Goal: Information Seeking & Learning: Learn about a topic

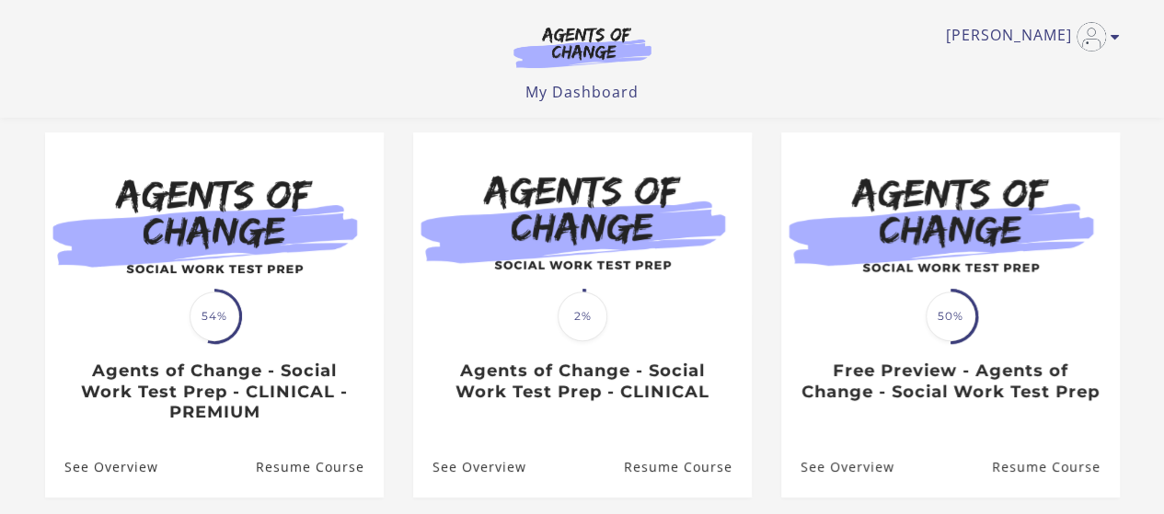
scroll to position [176, 0]
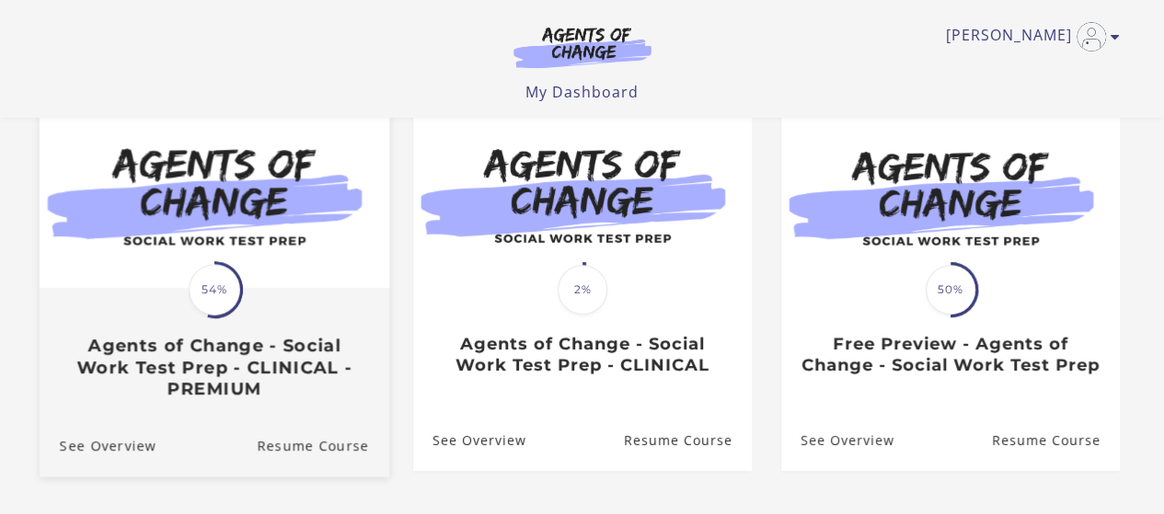
click at [246, 301] on div "Translation missing: en.liquid.partials.dashboard_course_card.progress_descript…" at bounding box center [214, 345] width 350 height 110
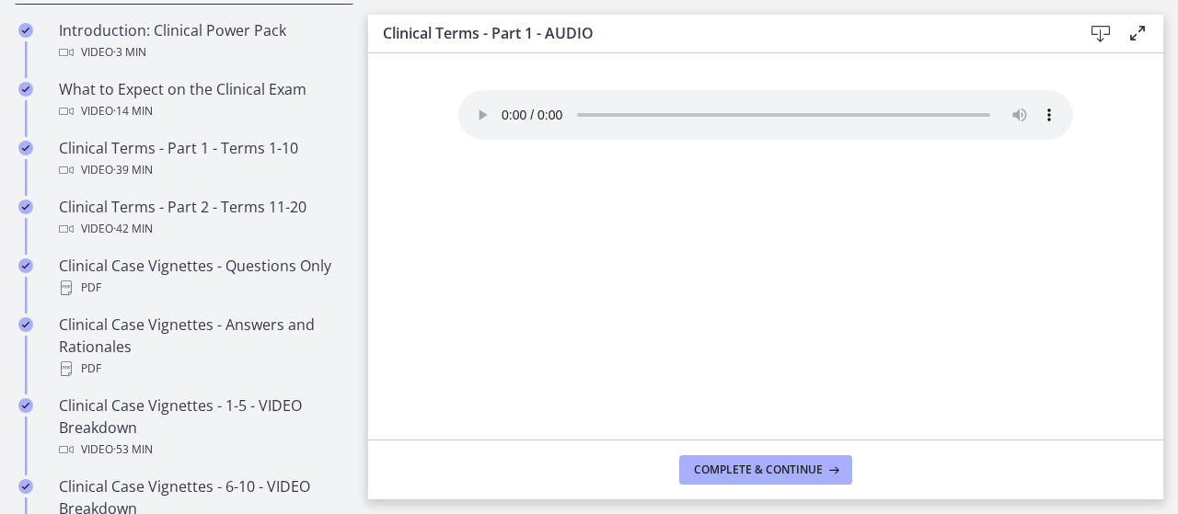
scroll to position [959, 0]
